Goal: Transaction & Acquisition: Purchase product/service

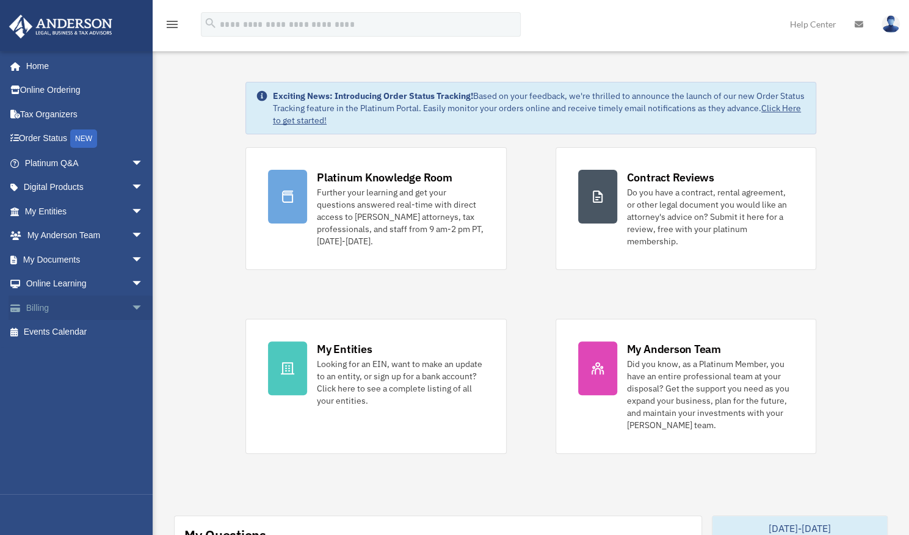
click at [62, 306] on link "Billing arrow_drop_down" at bounding box center [85, 308] width 153 height 24
click at [131, 308] on span "arrow_drop_down" at bounding box center [143, 308] width 24 height 25
click at [68, 335] on link "$ Open Invoices" at bounding box center [89, 332] width 145 height 25
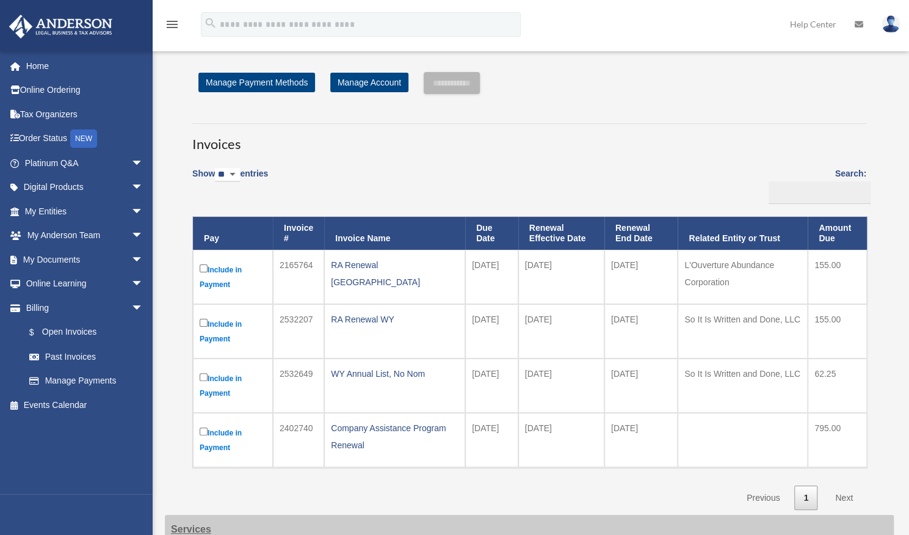
click at [203, 272] on label "Include in Payment" at bounding box center [233, 277] width 67 height 30
click at [200, 328] on label "Include in Payment" at bounding box center [233, 331] width 67 height 30
click at [88, 379] on link "Manage Payments" at bounding box center [89, 381] width 145 height 24
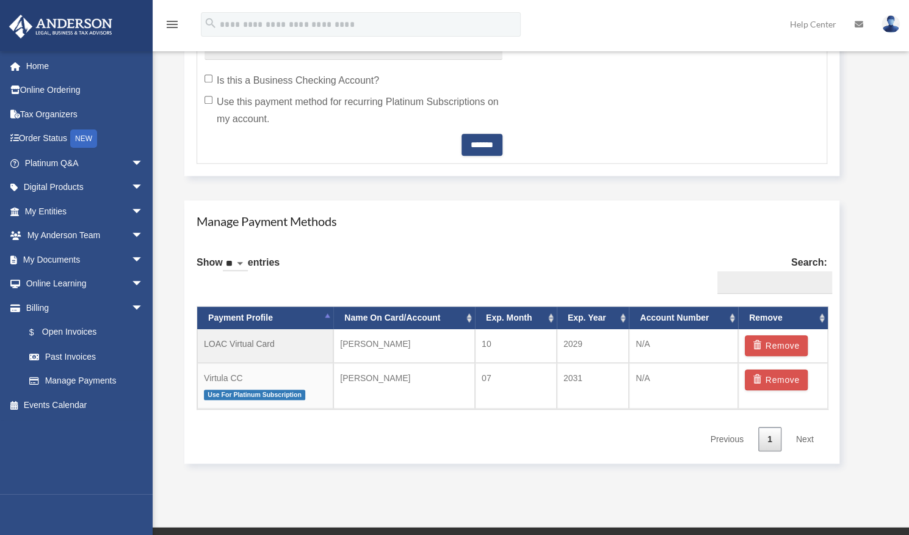
scroll to position [570, 0]
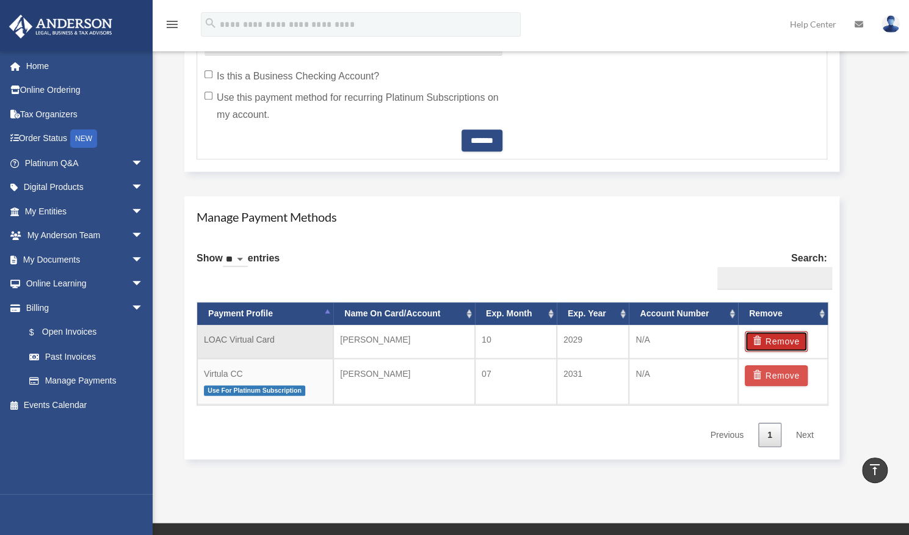
click at [783, 336] on button "Remove" at bounding box center [776, 341] width 63 height 21
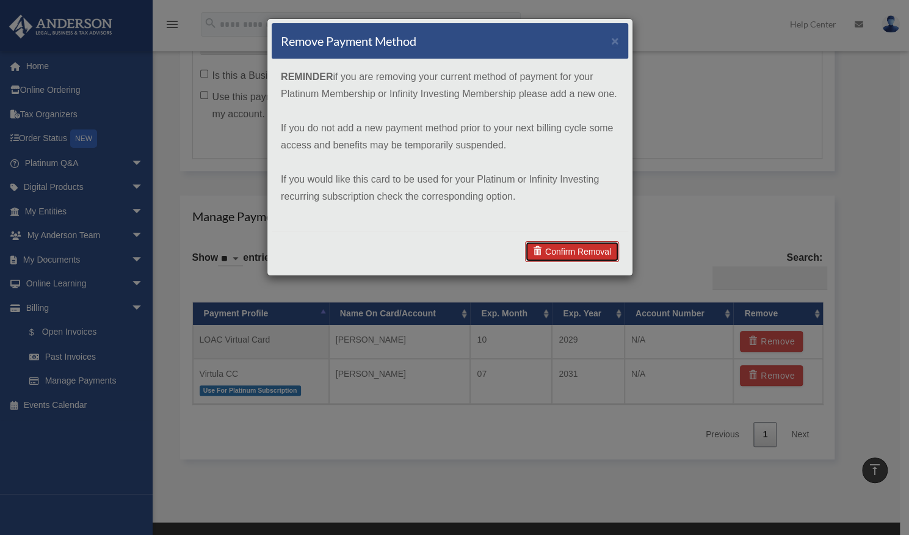
click at [572, 249] on link "Confirm Removal" at bounding box center [572, 251] width 94 height 21
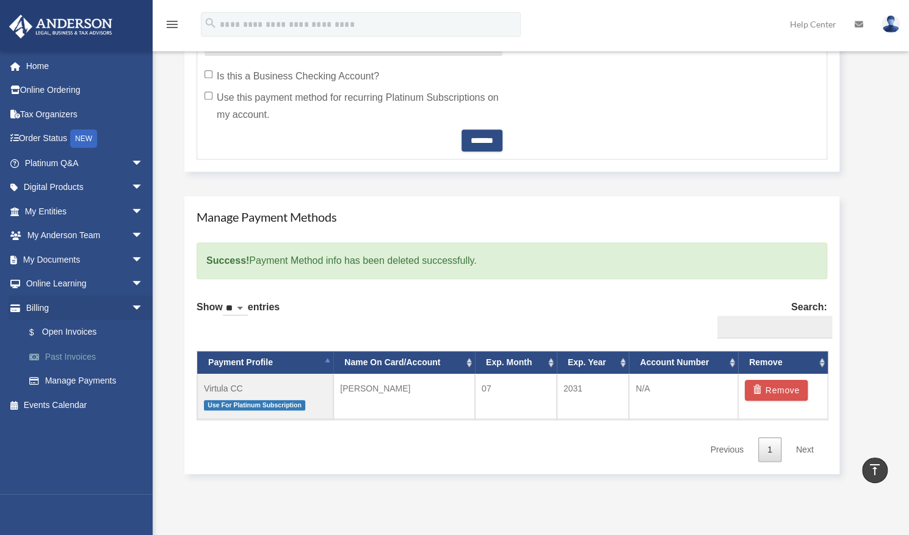
click at [67, 365] on link "Past Invoices" at bounding box center [89, 356] width 145 height 24
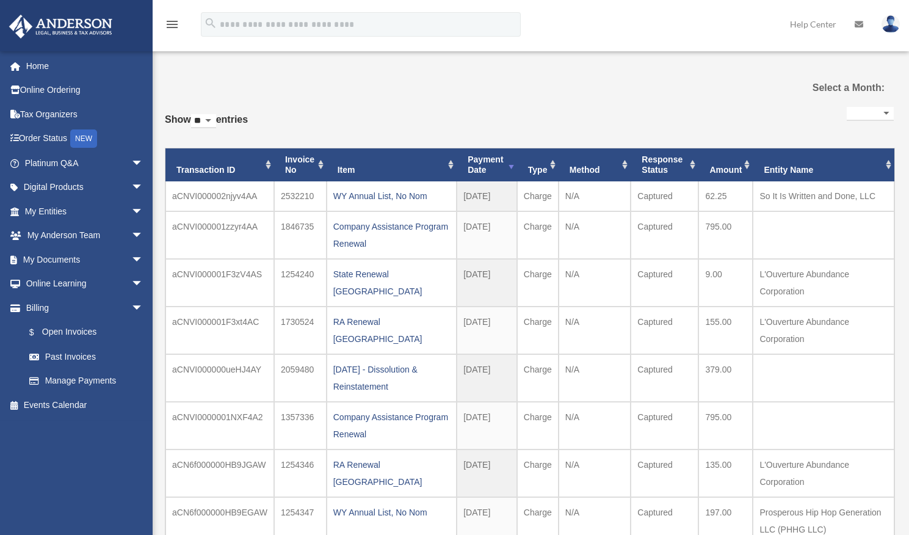
select select
click at [71, 337] on link "$ Open Invoices" at bounding box center [89, 332] width 145 height 25
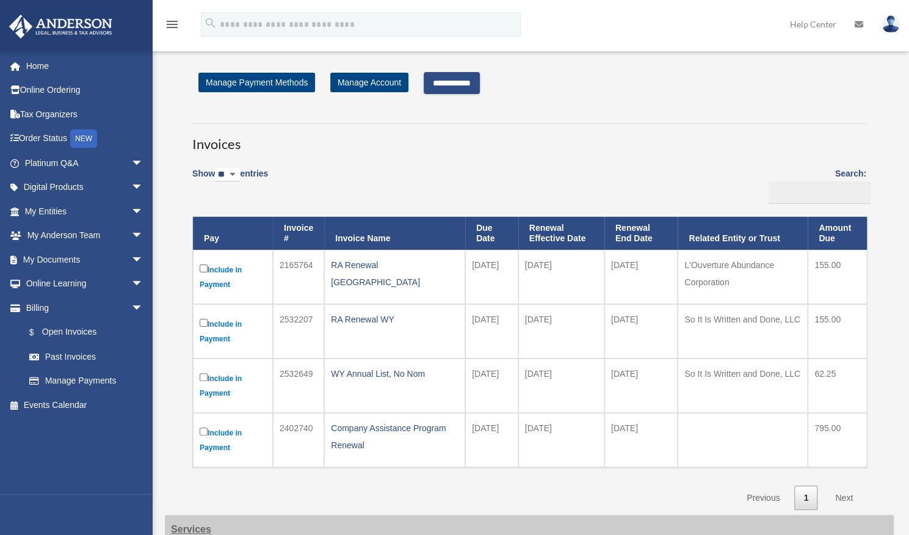
click at [459, 84] on input "**********" at bounding box center [452, 83] width 56 height 22
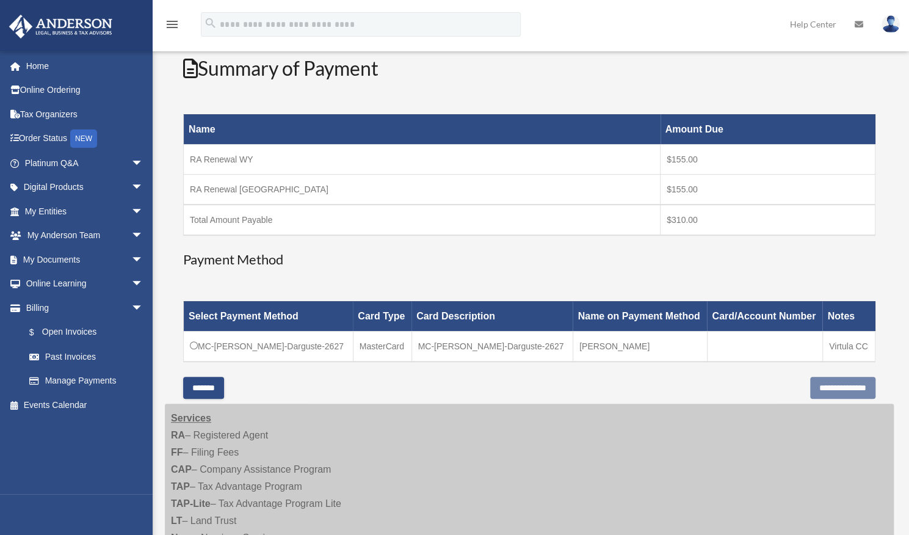
scroll to position [138, 0]
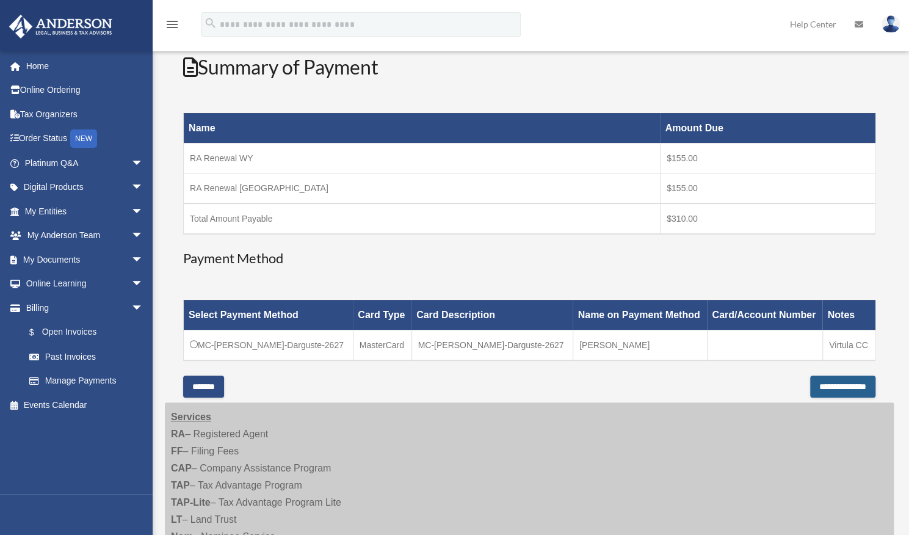
click at [840, 387] on input "**********" at bounding box center [843, 387] width 65 height 22
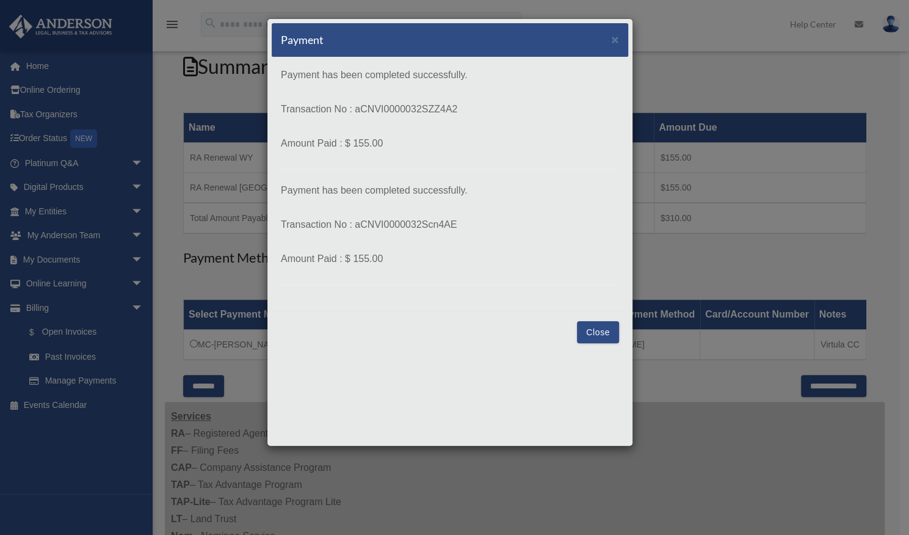
click at [600, 331] on button "Close" at bounding box center [598, 332] width 42 height 22
